Goal: Task Accomplishment & Management: Use online tool/utility

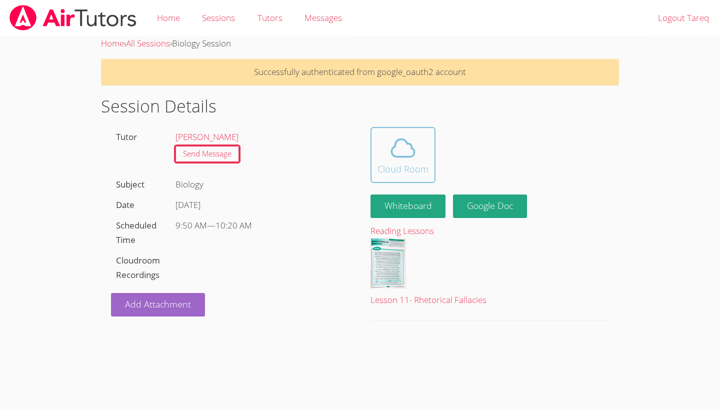
click at [402, 159] on icon at bounding box center [403, 148] width 28 height 28
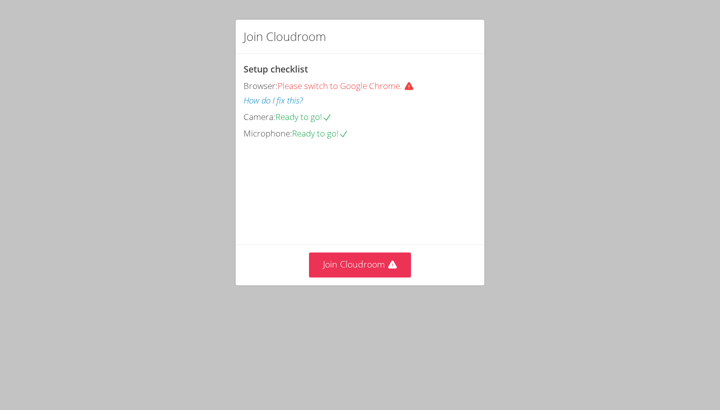
click at [325, 179] on video at bounding box center [319, 186] width 150 height 75
click at [342, 199] on video at bounding box center [319, 186] width 150 height 75
click at [360, 277] on button "Join Cloudroom" at bounding box center [360, 265] width 103 height 25
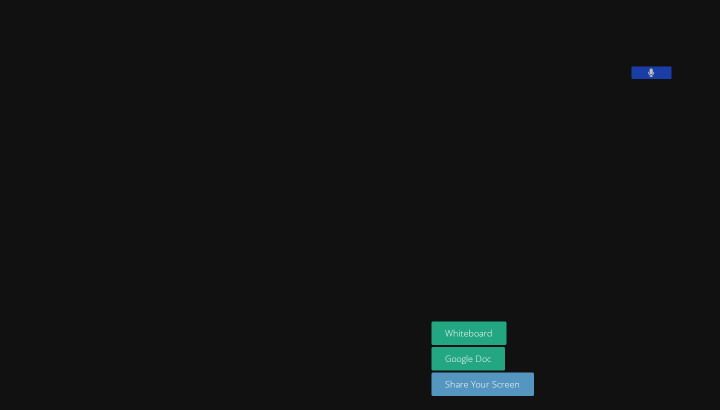
click at [655, 77] on icon at bounding box center [651, 73] width 7 height 9
click at [657, 77] on icon at bounding box center [651, 73] width 11 height 9
click at [655, 77] on icon at bounding box center [651, 73] width 7 height 9
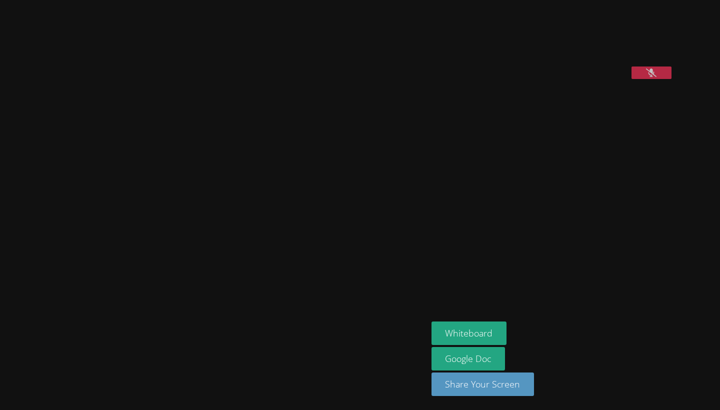
click at [657, 77] on icon at bounding box center [651, 73] width 11 height 9
click at [655, 77] on icon at bounding box center [651, 73] width 7 height 9
click at [657, 77] on icon at bounding box center [651, 73] width 11 height 9
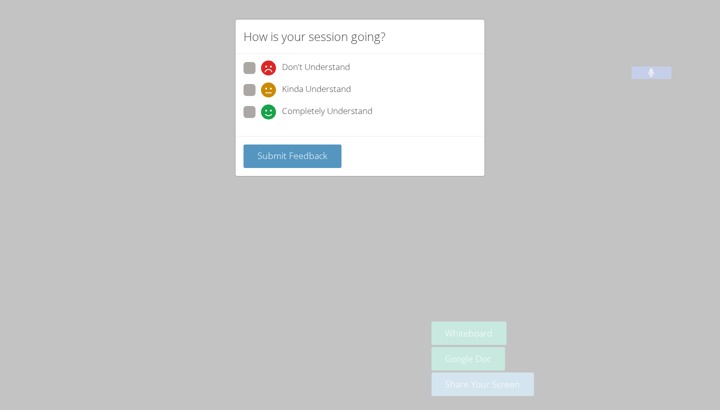
click at [261, 120] on span at bounding box center [261, 120] width 0 height 0
click at [261, 108] on input "Completely Understand" at bounding box center [265, 110] width 9 height 9
radio input "true"
click at [263, 152] on span "Submit Feedback" at bounding box center [293, 156] width 70 height 12
